Goal: Task Accomplishment & Management: Manage account settings

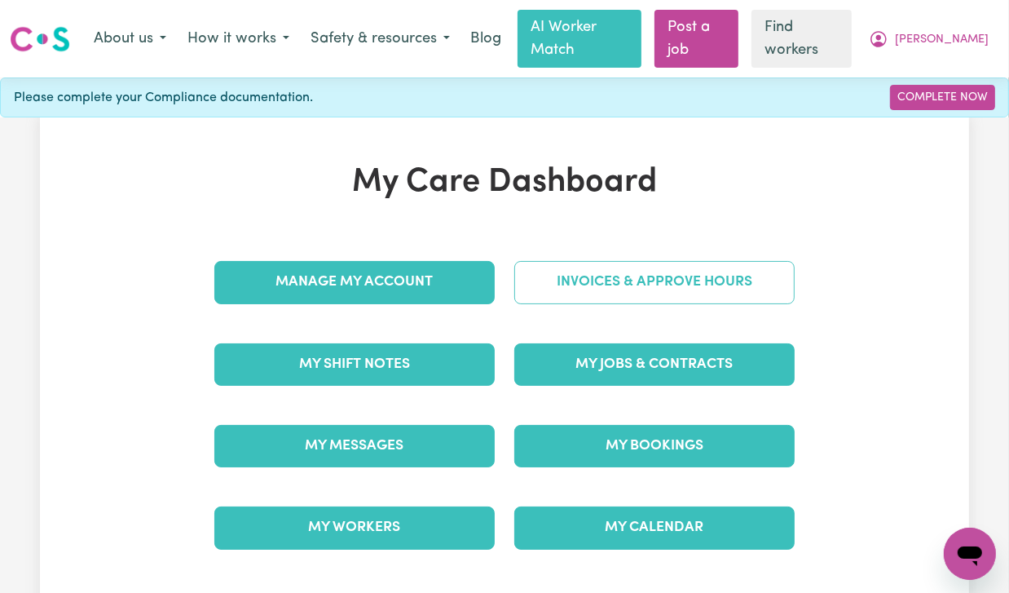
click at [654, 261] on link "Invoices & Approve Hours" at bounding box center [654, 282] width 280 height 42
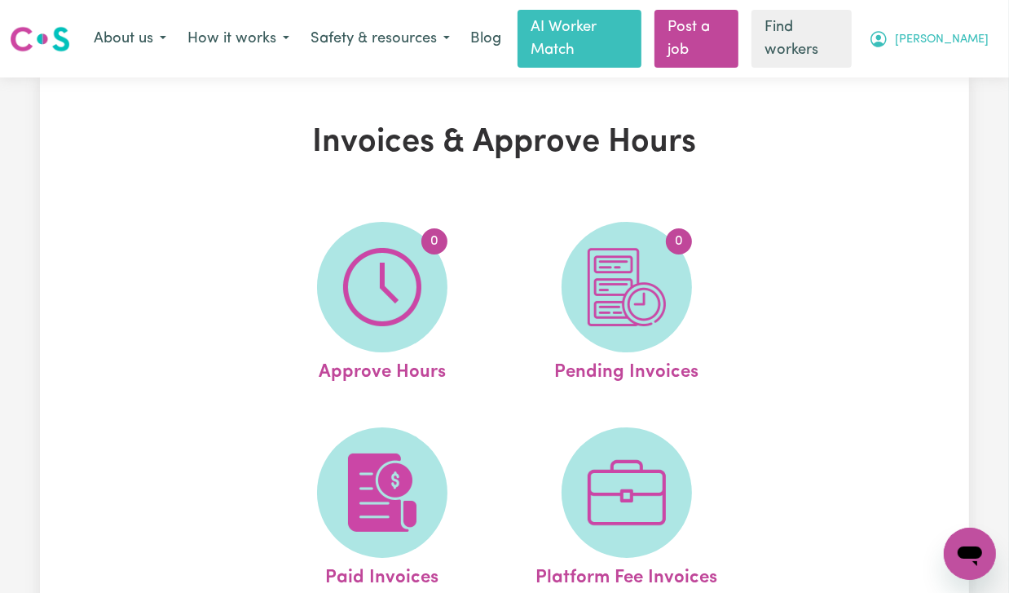
click at [970, 31] on span "[PERSON_NAME]" at bounding box center [942, 40] width 94 height 18
click at [885, 68] on link "My Dashboard" at bounding box center [934, 73] width 129 height 31
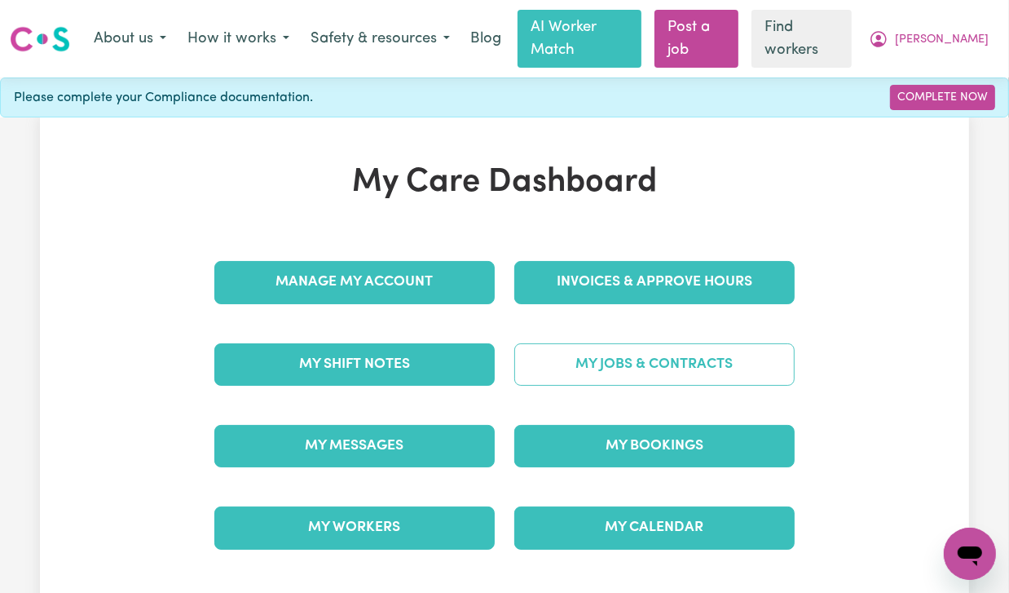
click at [727, 343] on link "My Jobs & Contracts" at bounding box center [654, 364] width 280 height 42
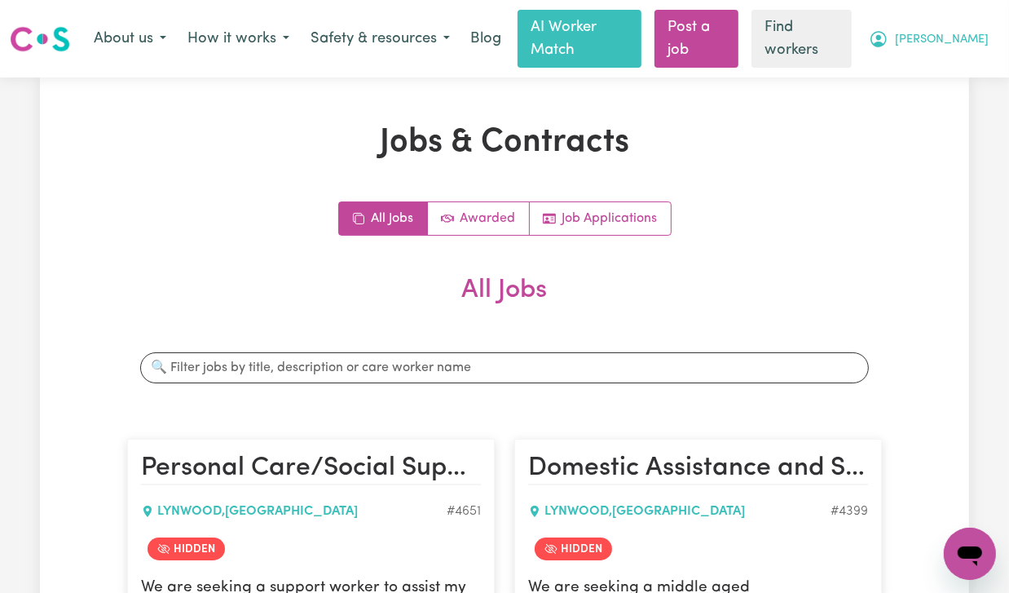
click at [967, 31] on span "[PERSON_NAME]" at bounding box center [942, 40] width 94 height 18
click at [971, 94] on link "Logout" at bounding box center [934, 104] width 129 height 31
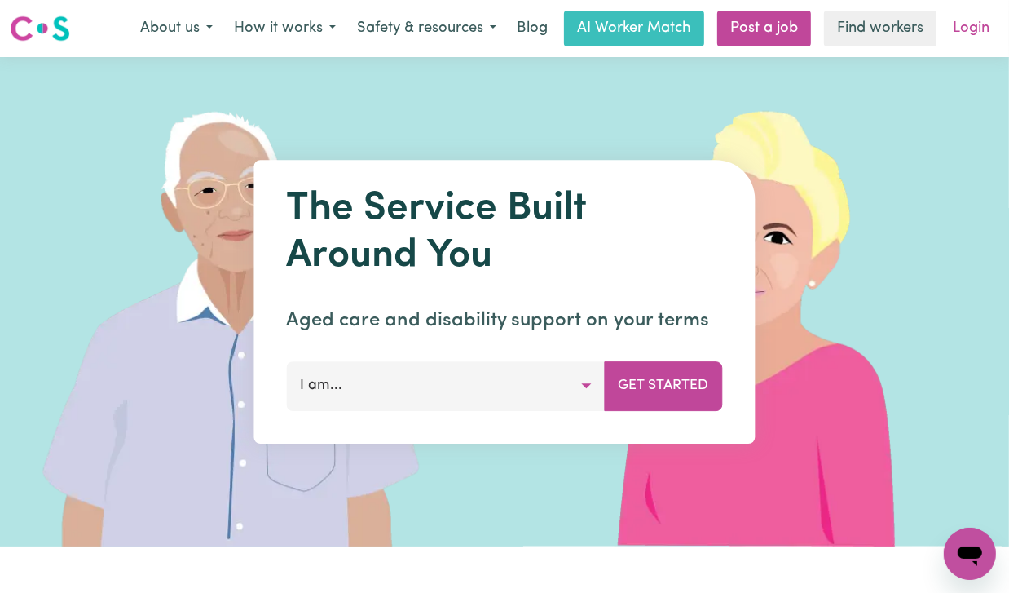
click at [990, 28] on link "Login" at bounding box center [971, 29] width 56 height 36
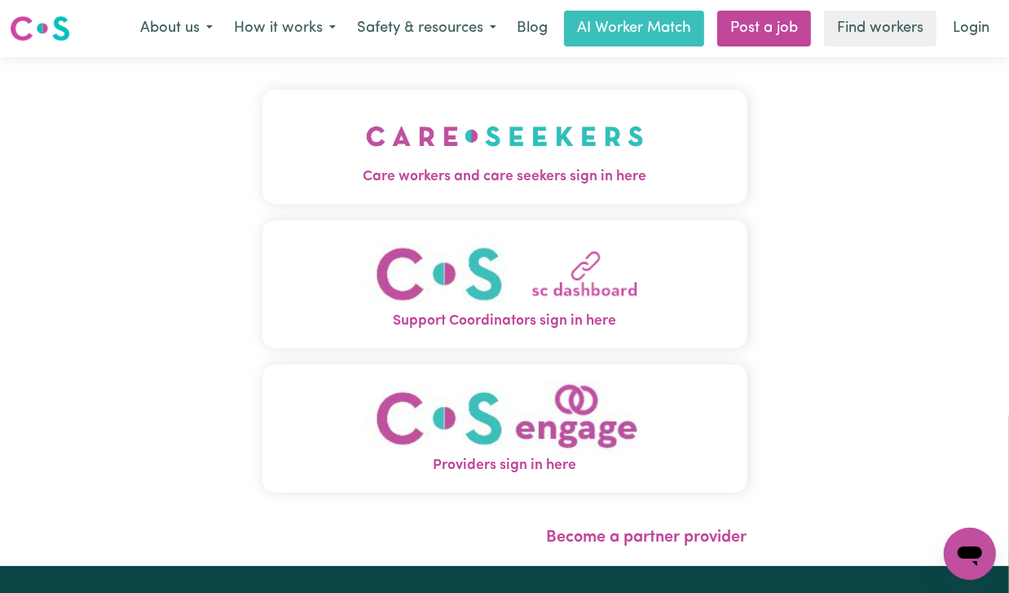
drag, startPoint x: 477, startPoint y: 121, endPoint x: 469, endPoint y: 116, distance: 8.8
click at [477, 121] on img "Care workers and care seekers sign in here" at bounding box center [505, 136] width 278 height 60
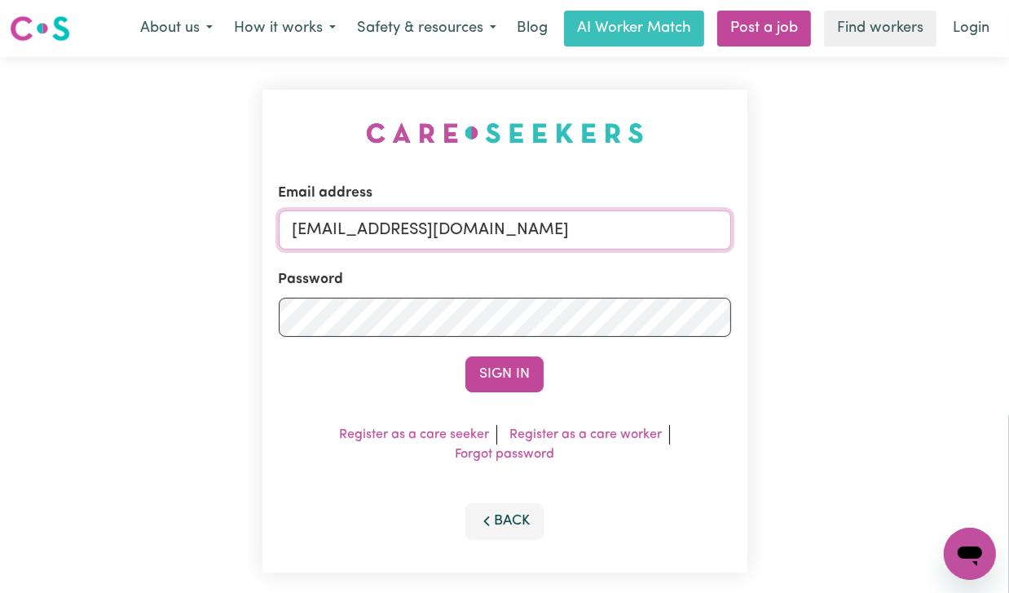
drag, startPoint x: 379, startPoint y: 229, endPoint x: 763, endPoint y: 230, distance: 383.9
click at [763, 230] on div "Email address [EMAIL_ADDRESS][DOMAIN_NAME] Password Sign In Register as a care …" at bounding box center [504, 331] width 1009 height 548
paste input "[EMAIL_ADDRESS][DOMAIN_NAME]"
type input "superuser~[EMAIL_ADDRESS][DOMAIN_NAME]"
click at [465, 356] on button "Sign In" at bounding box center [504, 374] width 78 height 36
